Goal: Task Accomplishment & Management: Manage account settings

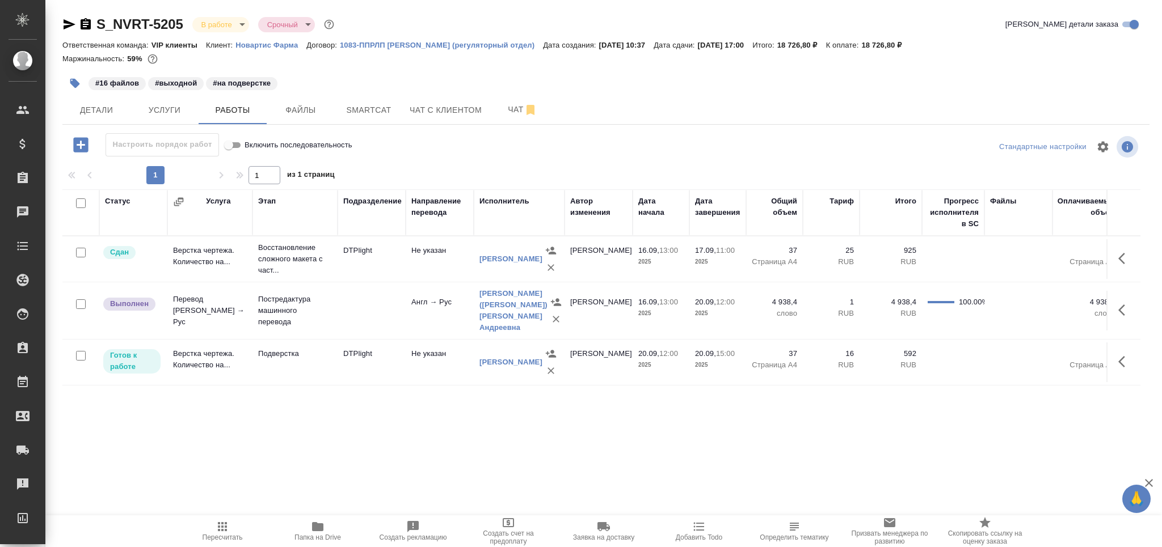
click at [202, 524] on span "Пересчитать" at bounding box center [222, 531] width 82 height 22
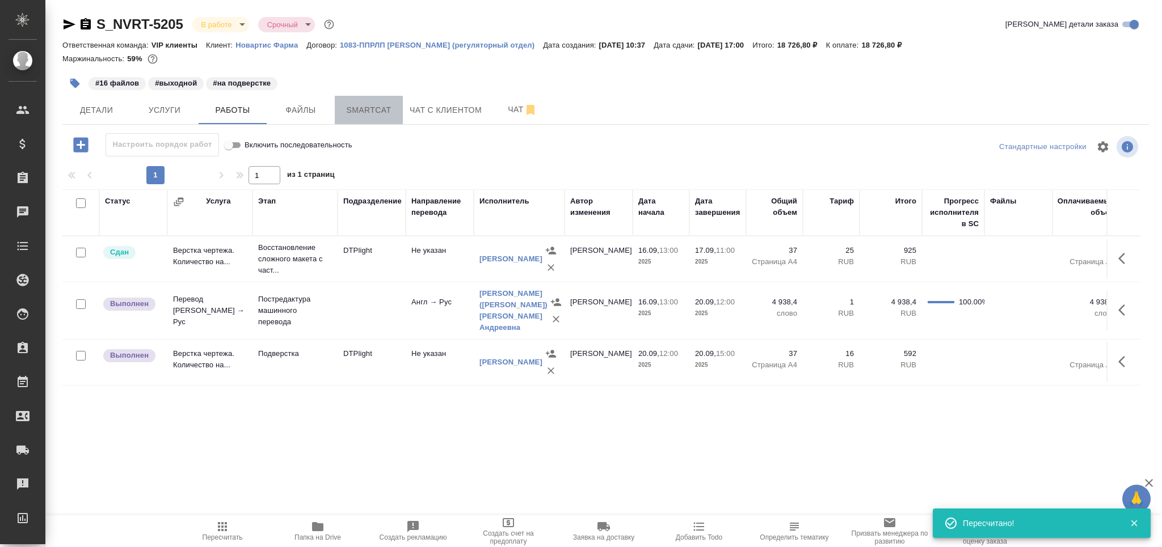
click at [373, 107] on span "Smartcat" at bounding box center [368, 110] width 54 height 14
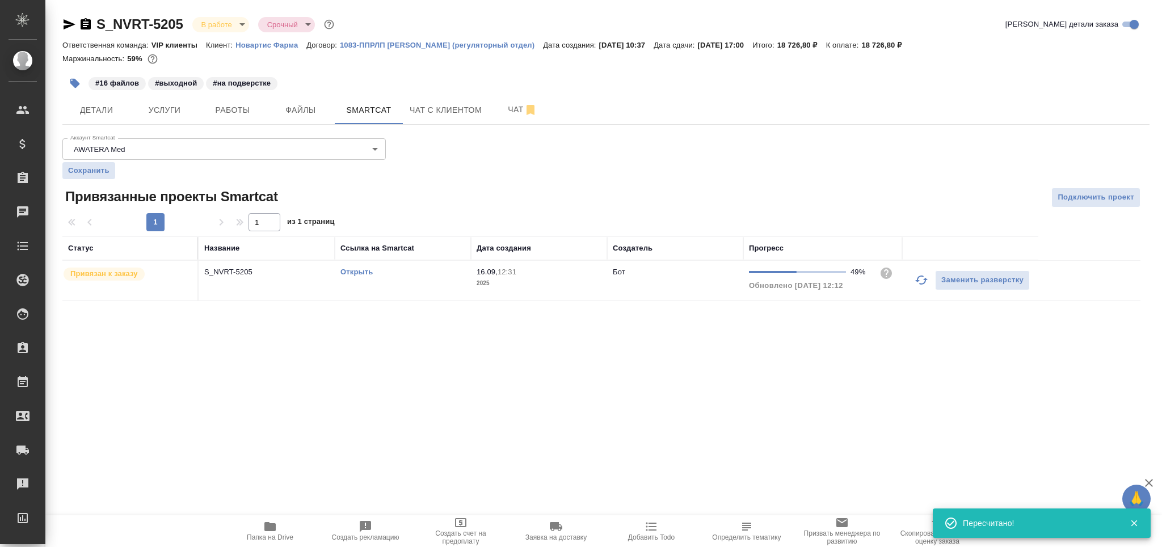
click at [456, 282] on td "Открыть" at bounding box center [403, 281] width 136 height 40
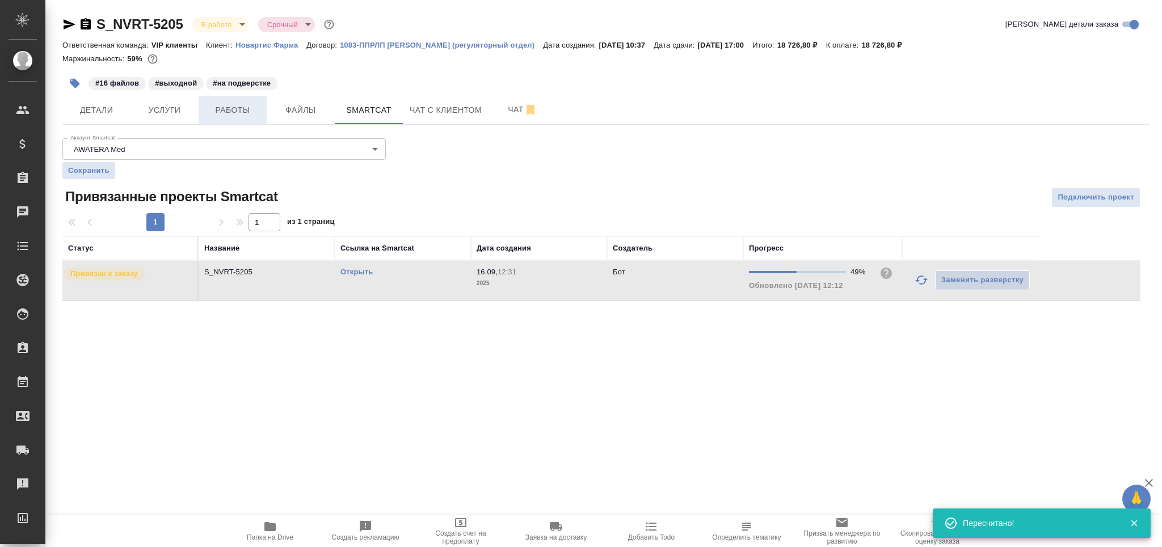
click at [239, 118] on button "Работы" at bounding box center [233, 110] width 68 height 28
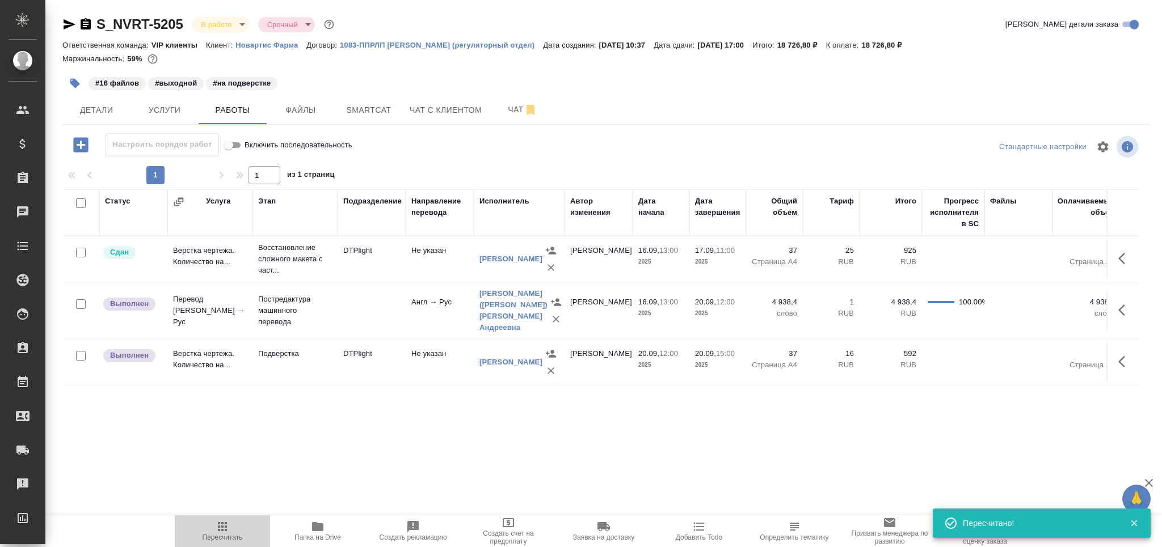
click at [238, 529] on span "Пересчитать" at bounding box center [222, 531] width 82 height 22
click at [1124, 306] on icon "button" at bounding box center [1125, 310] width 14 height 14
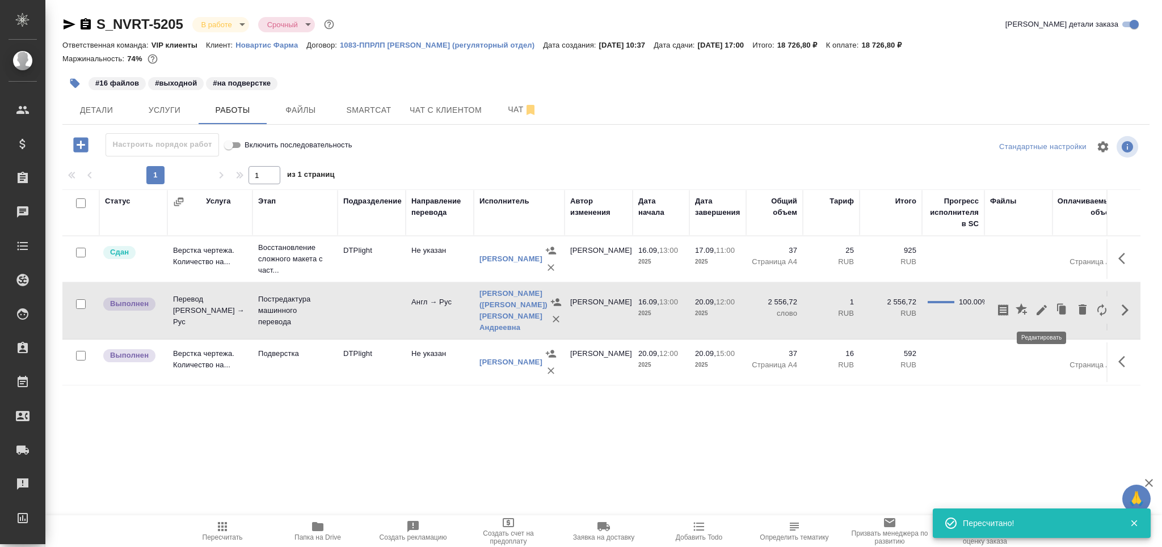
click at [1048, 311] on button "button" at bounding box center [1041, 310] width 19 height 27
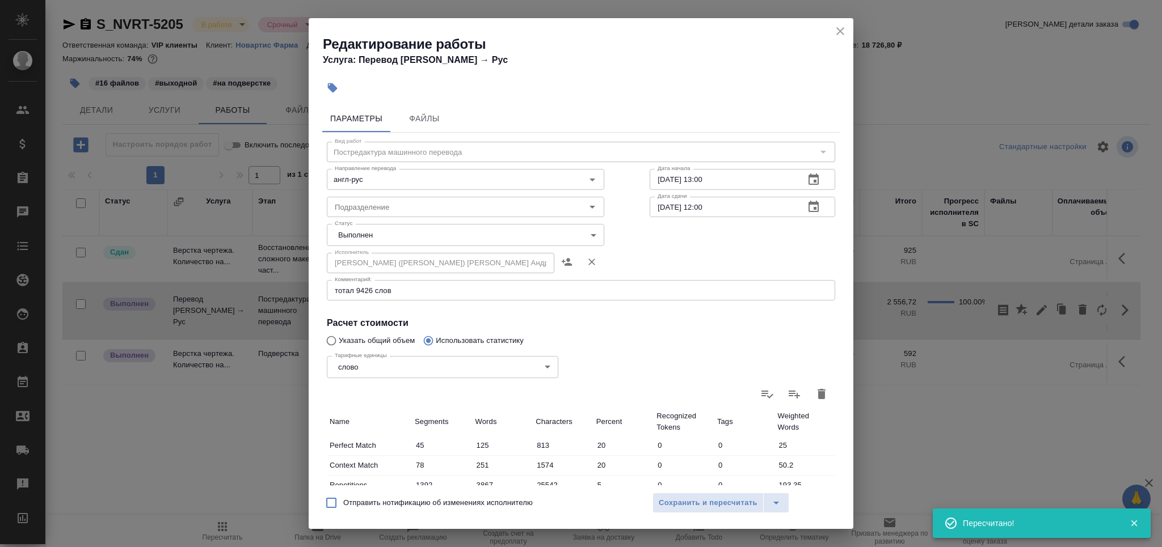
click at [341, 233] on body "🙏 .cls-1 fill:#fff; AWATERA Grabko Mariya Клиенты Спецификации Заказы 0 Чаты To…" at bounding box center [581, 273] width 1162 height 547
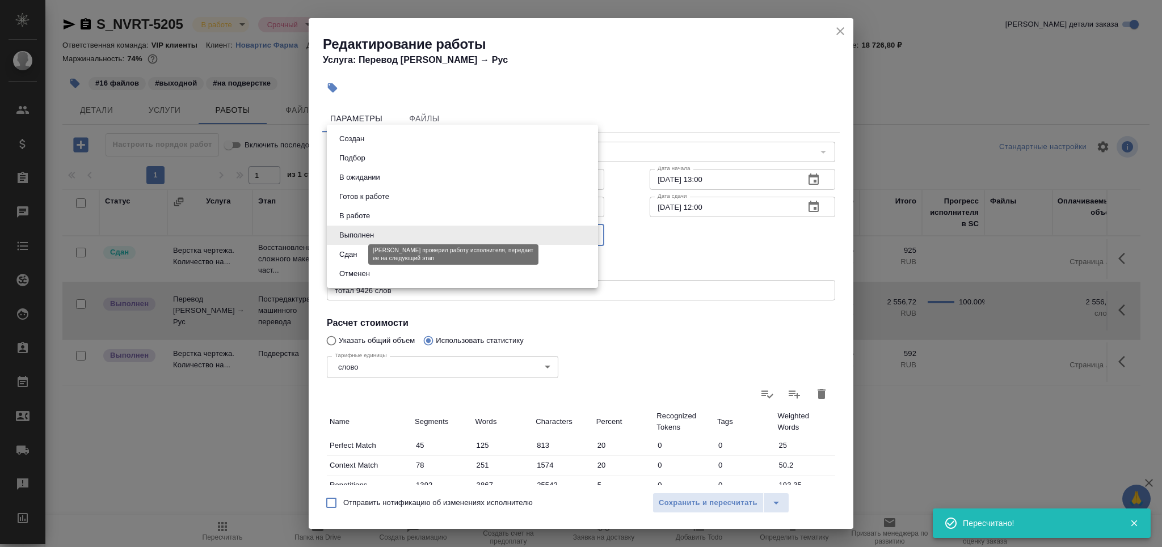
click at [347, 252] on button "Сдан" at bounding box center [348, 254] width 24 height 12
type input "closed"
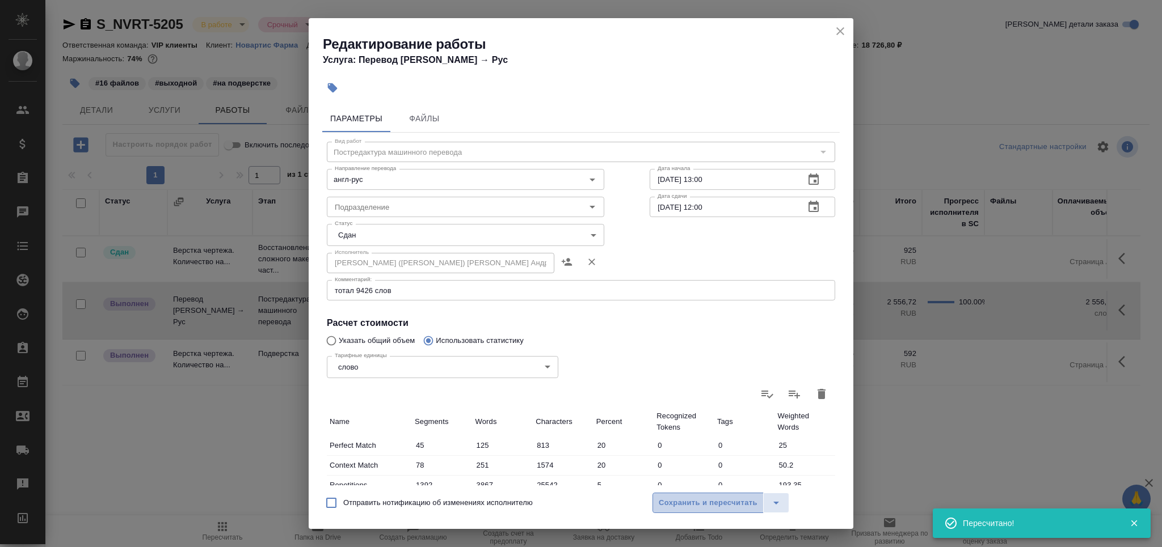
click at [675, 513] on button "Сохранить и пересчитать" at bounding box center [707, 503] width 111 height 20
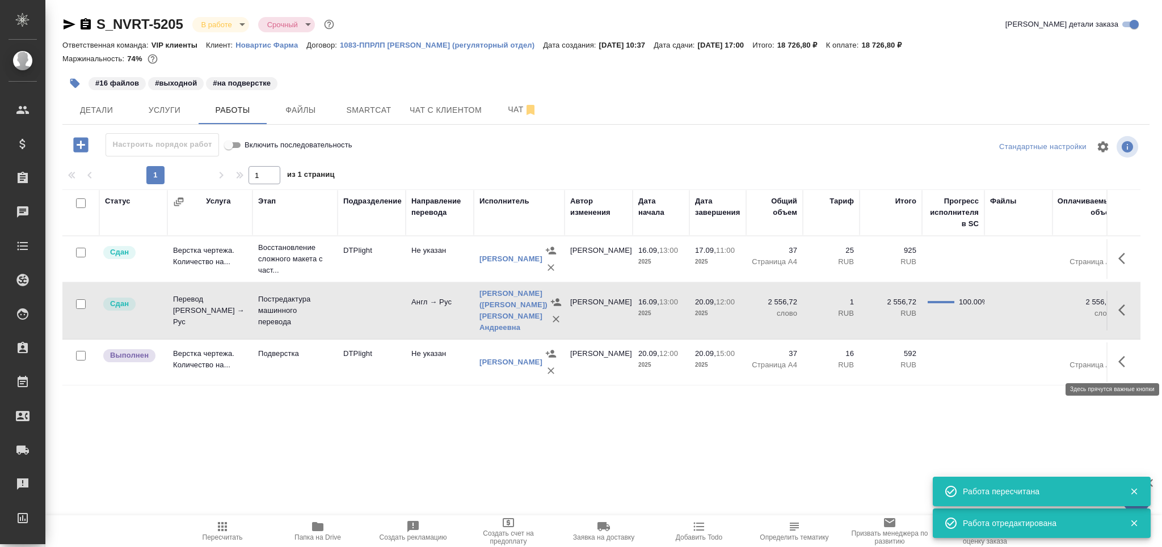
click at [1120, 366] on icon "button" at bounding box center [1125, 362] width 14 height 14
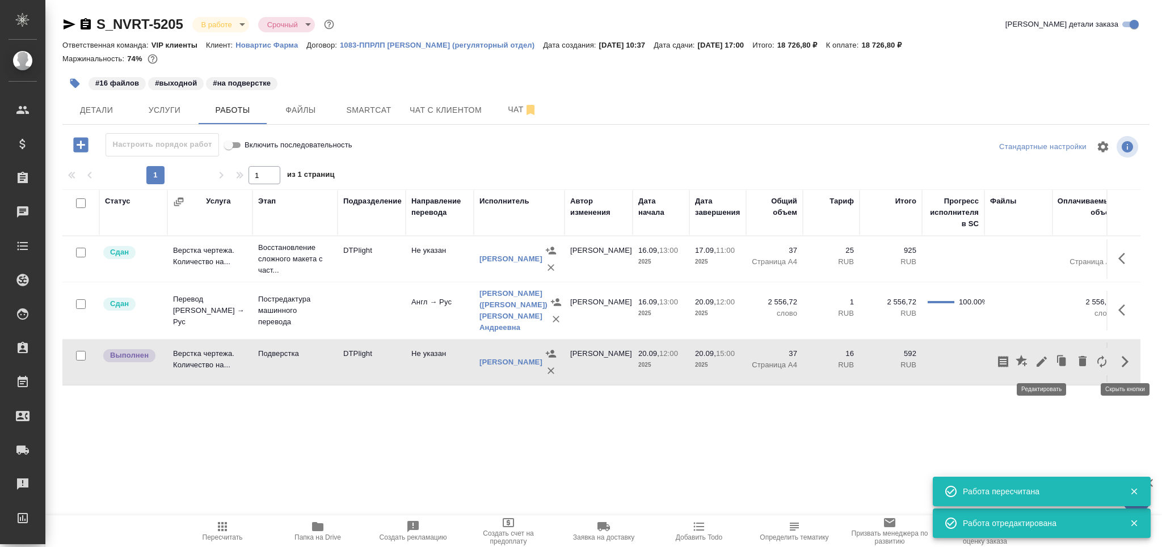
click at [1049, 364] on button "button" at bounding box center [1041, 361] width 19 height 27
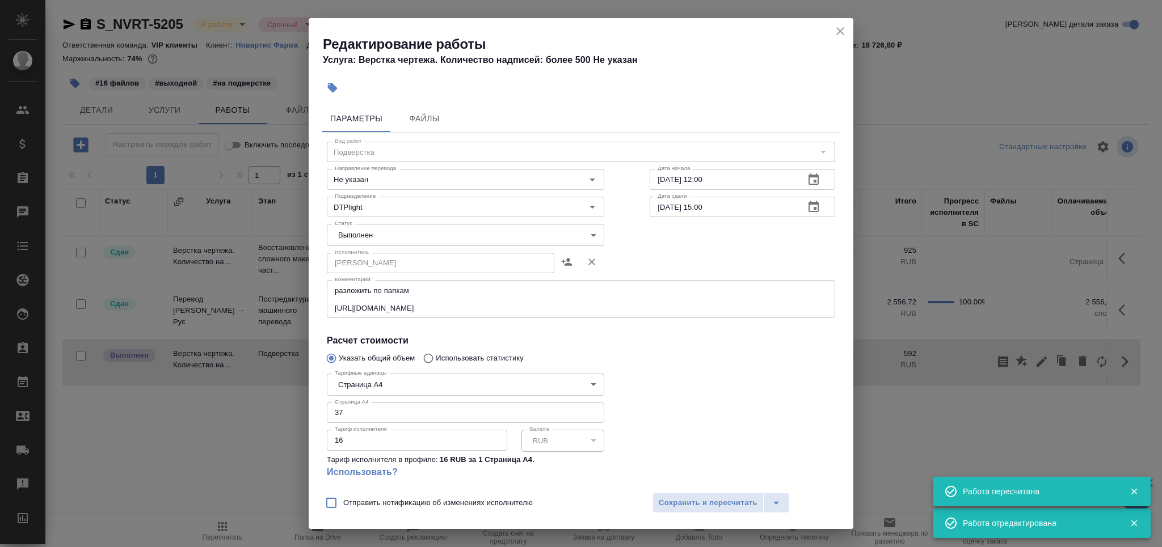
click at [423, 230] on body "🙏 .cls-1 fill:#fff; AWATERA Grabko Mariya Клиенты Спецификации Заказы 0 Чаты To…" at bounding box center [581, 273] width 1162 height 547
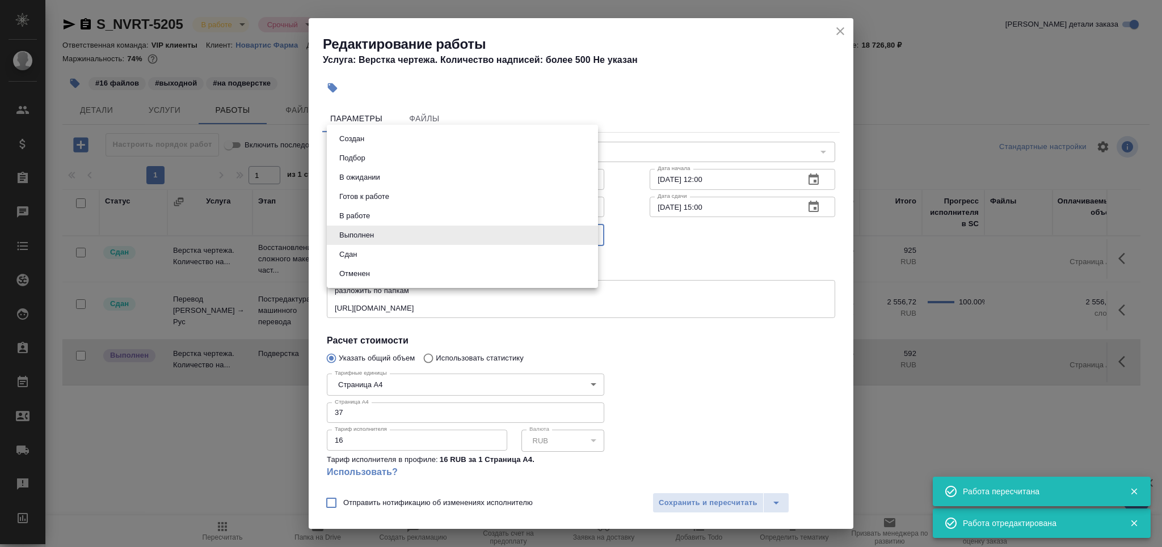
click at [402, 257] on li "Сдан" at bounding box center [462, 254] width 271 height 19
type input "closed"
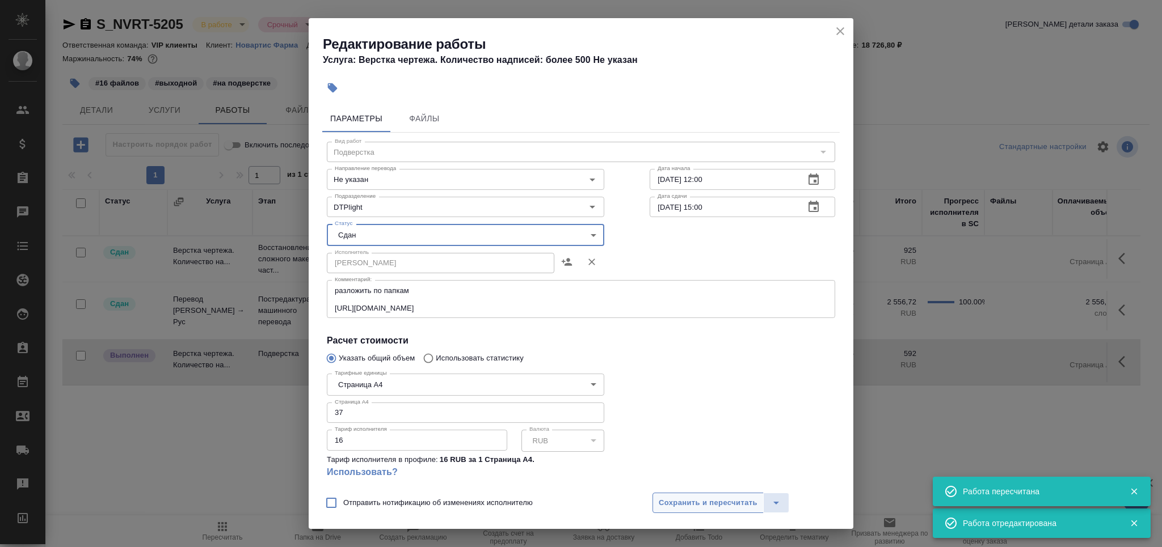
click at [684, 498] on span "Сохранить и пересчитать" at bounding box center [707, 503] width 99 height 13
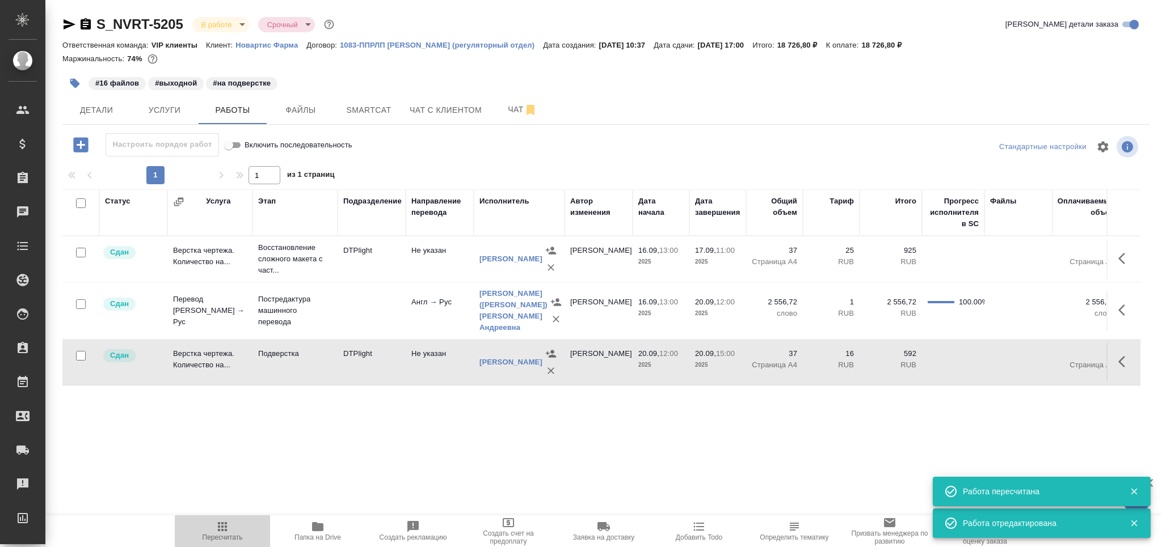
drag, startPoint x: 219, startPoint y: 536, endPoint x: 284, endPoint y: 538, distance: 65.2
click at [219, 536] on span "Пересчитать" at bounding box center [222, 538] width 40 height 8
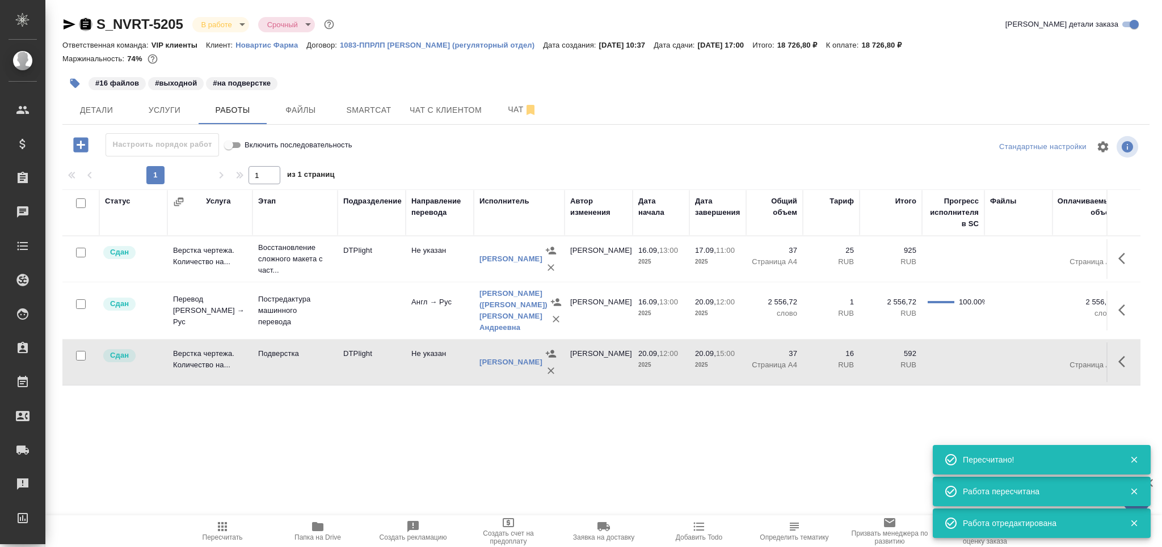
click at [88, 27] on icon "button" at bounding box center [86, 23] width 10 height 11
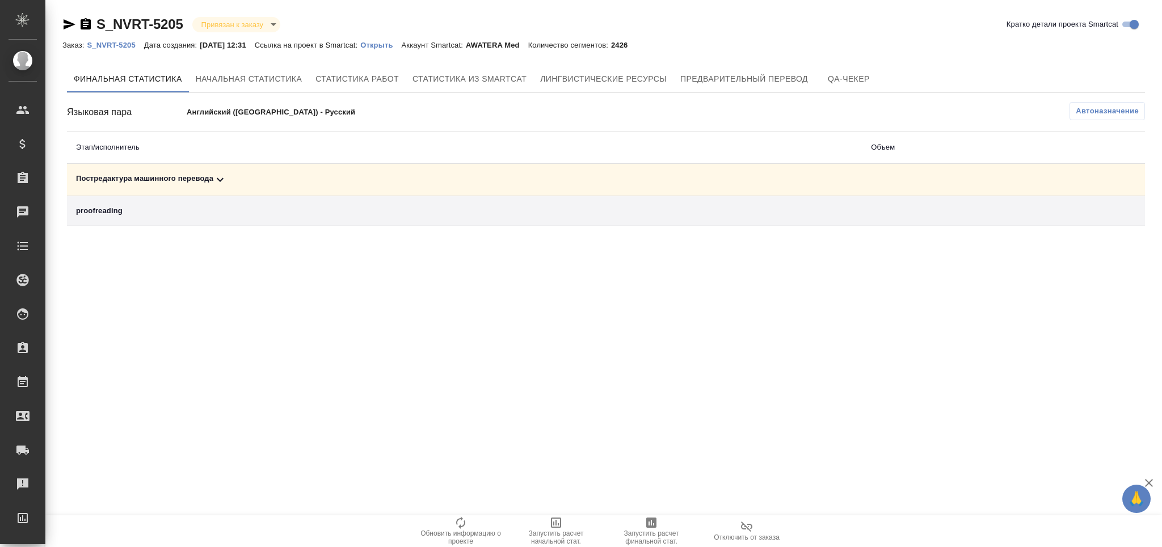
click at [206, 189] on td "Постредактура машинного перевода" at bounding box center [464, 180] width 795 height 32
click at [201, 174] on div "Постредактура машинного перевода" at bounding box center [464, 180] width 776 height 14
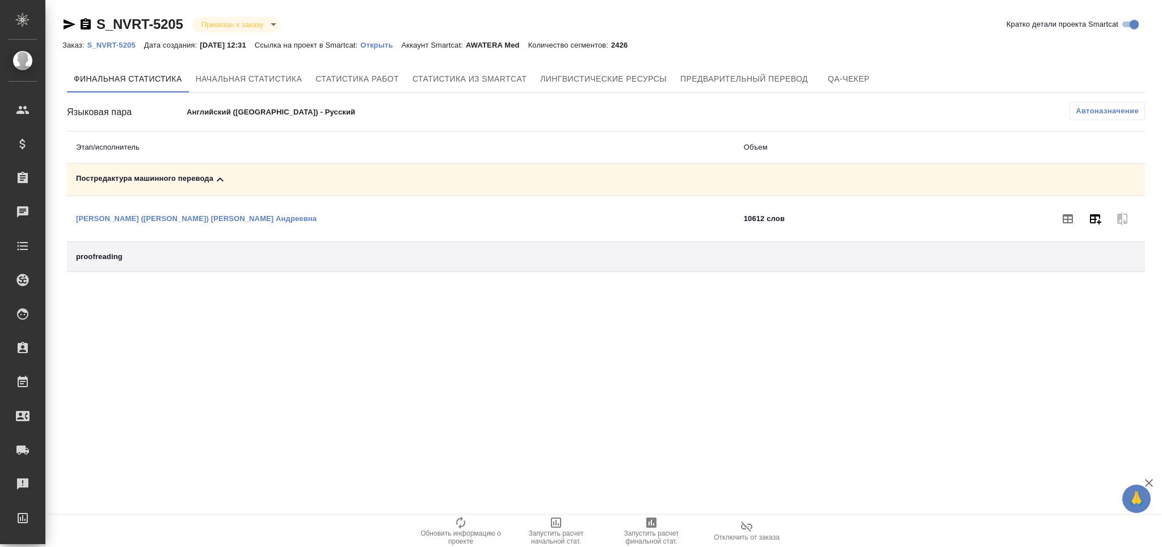
click at [1098, 218] on icon "button" at bounding box center [1095, 219] width 14 height 14
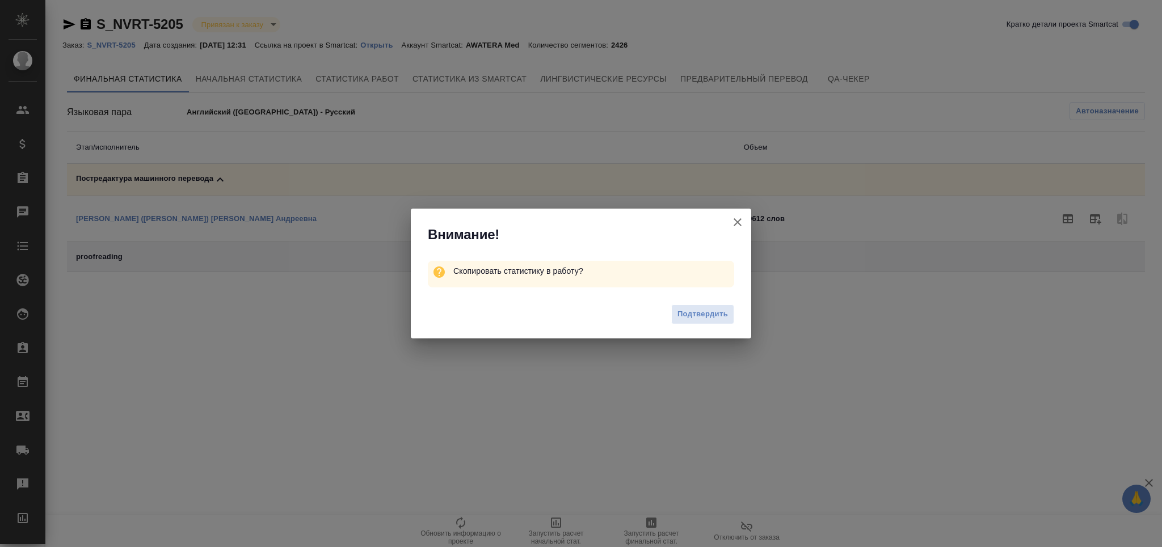
click at [712, 324] on div "Подтвердить" at bounding box center [581, 315] width 340 height 45
click at [712, 314] on span "Подтвердить" at bounding box center [702, 314] width 50 height 13
